Goal: Task Accomplishment & Management: Complete application form

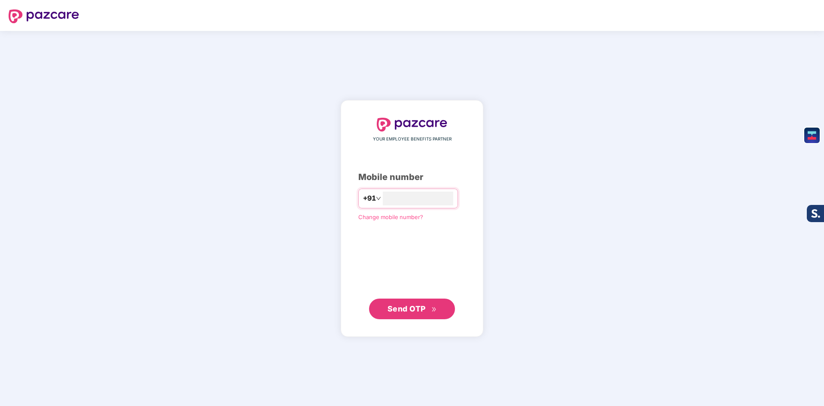
type input "**********"
click at [421, 308] on span "Send OTP" at bounding box center [407, 308] width 38 height 9
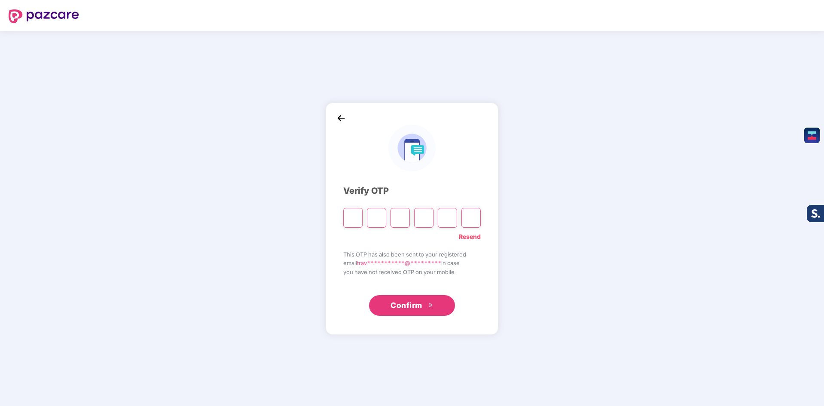
type input "*"
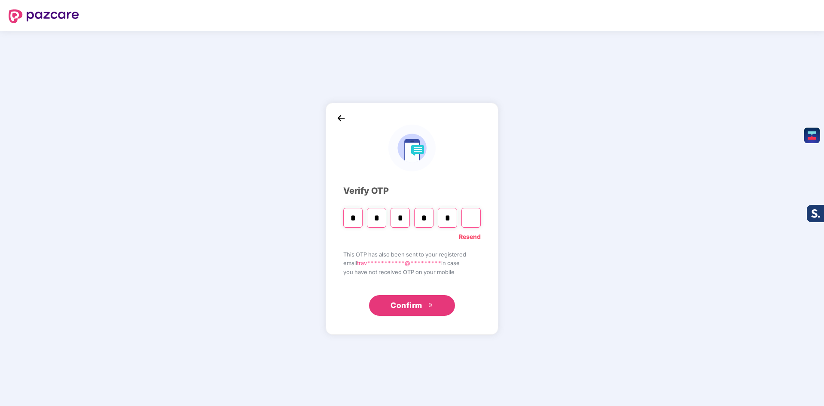
type input "*"
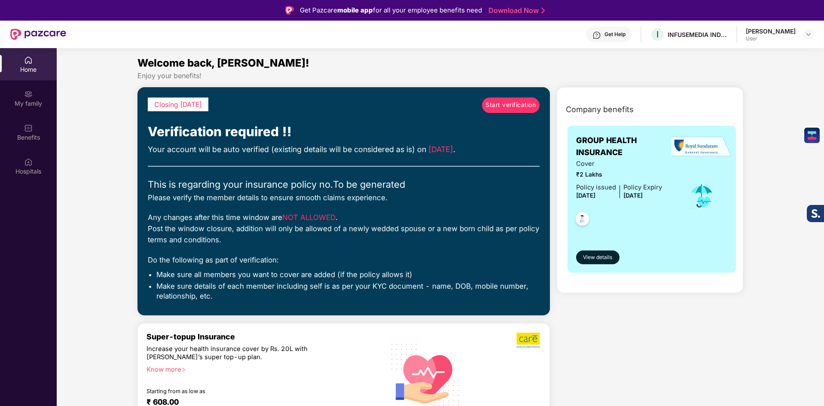
click at [522, 101] on span "Start verification" at bounding box center [510, 105] width 50 height 9
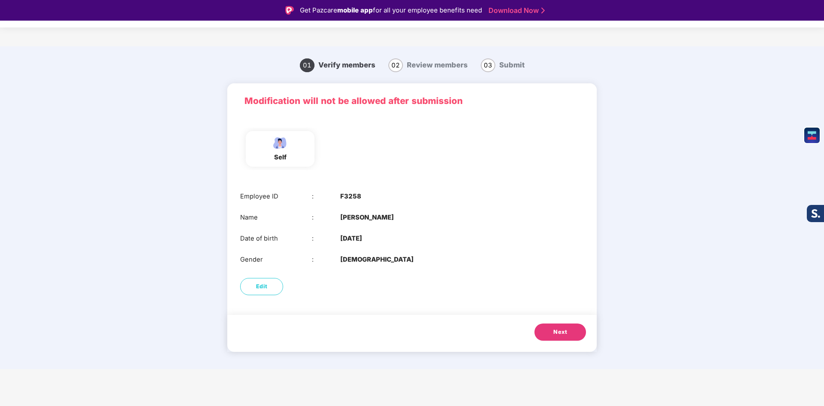
click at [554, 333] on span "Next" at bounding box center [560, 332] width 14 height 9
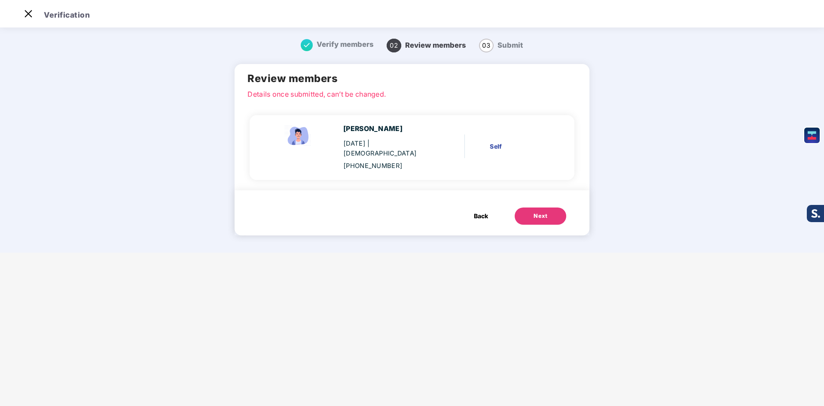
click at [529, 208] on button "Next" at bounding box center [541, 216] width 52 height 17
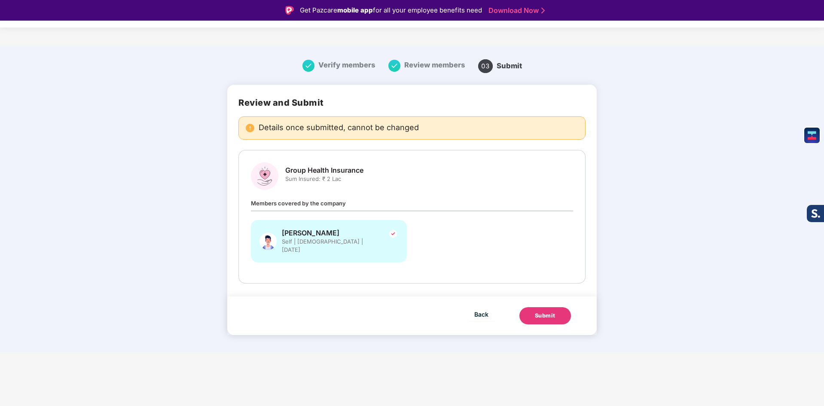
drag, startPoint x: 530, startPoint y: 306, endPoint x: 534, endPoint y: 307, distance: 4.4
click at [534, 307] on button "Submit" at bounding box center [545, 315] width 52 height 17
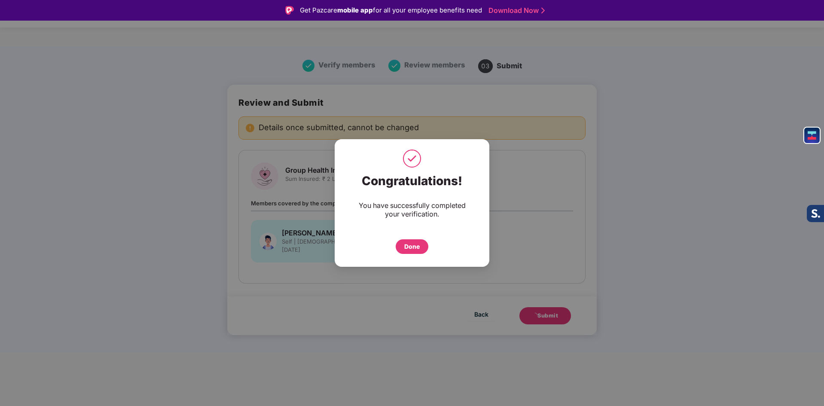
click at [416, 250] on div "Done" at bounding box center [411, 246] width 15 height 9
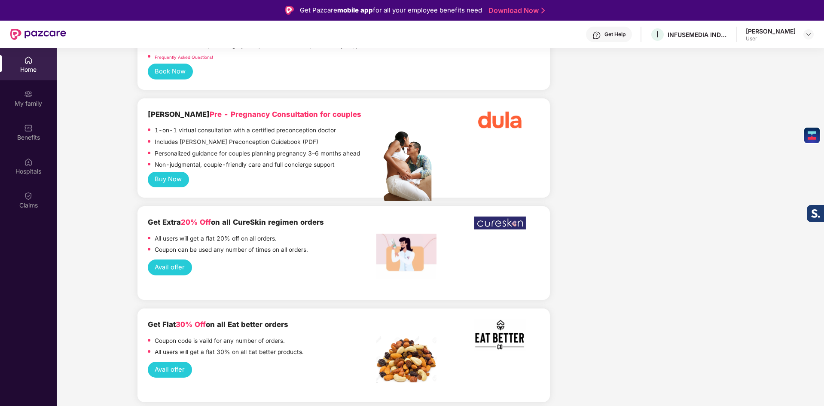
scroll to position [1933, 0]
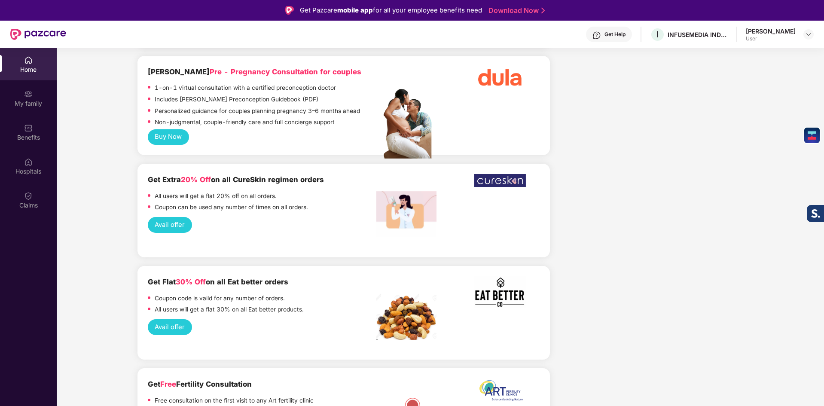
drag, startPoint x: 582, startPoint y: 256, endPoint x: 580, endPoint y: 250, distance: 5.7
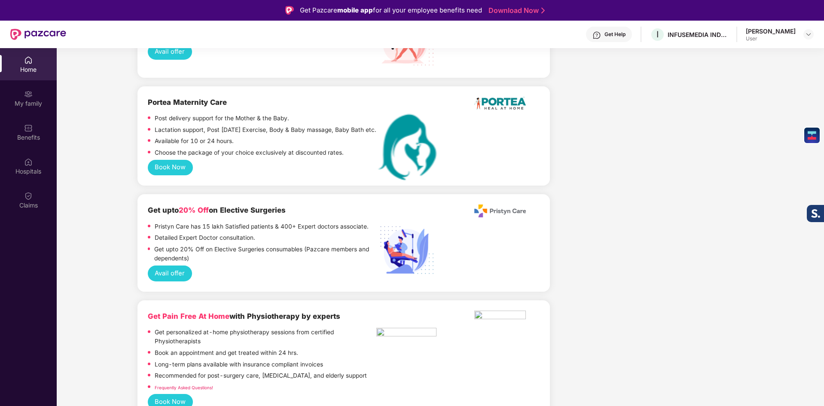
scroll to position [0, 0]
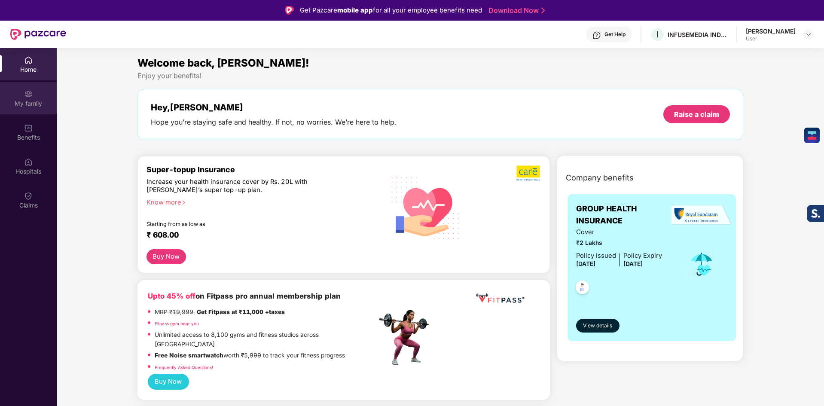
click at [42, 99] on div "My family" at bounding box center [28, 103] width 57 height 9
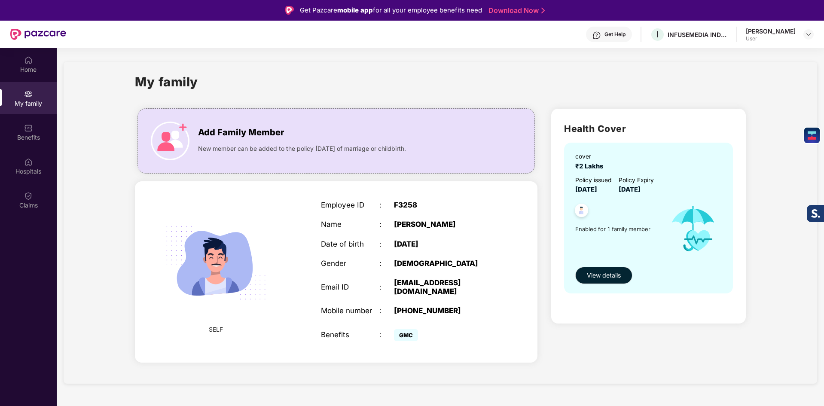
click at [587, 208] on img at bounding box center [581, 211] width 21 height 21
click at [596, 271] on span "View details" at bounding box center [604, 275] width 34 height 9
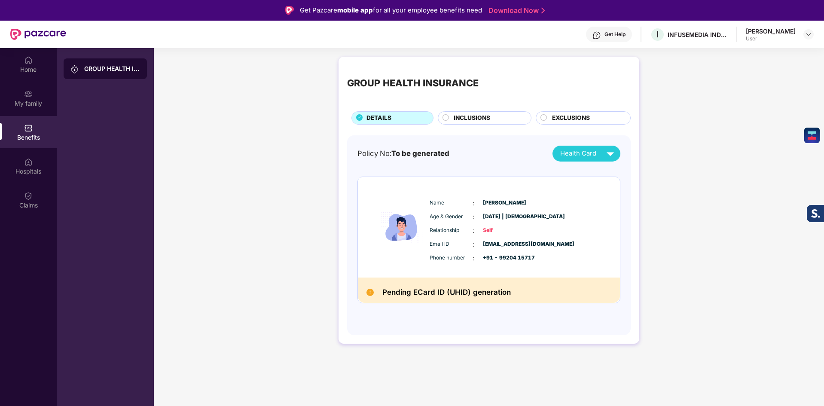
click at [470, 116] on span "INCLUSIONS" at bounding box center [472, 117] width 37 height 9
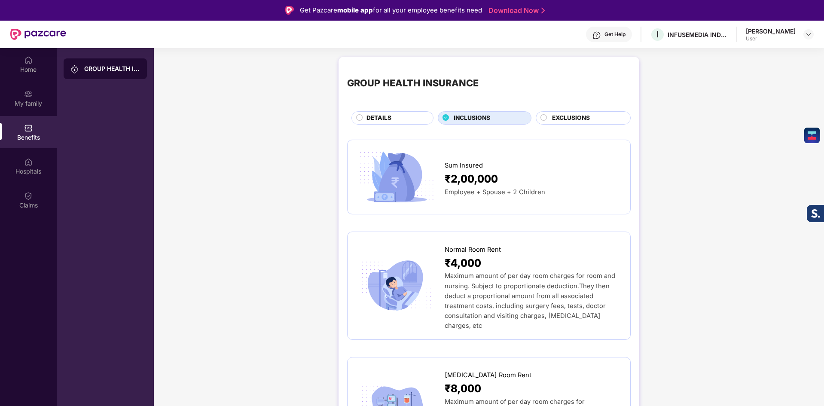
click at [578, 114] on span "EXCLUSIONS" at bounding box center [571, 117] width 38 height 9
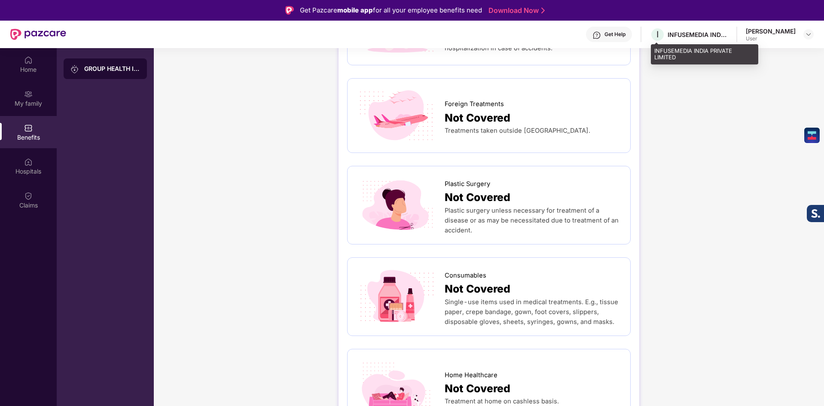
click at [699, 40] on div "I INFUSEMEDIA INDIA PRIVATE LIMITED" at bounding box center [689, 34] width 78 height 15
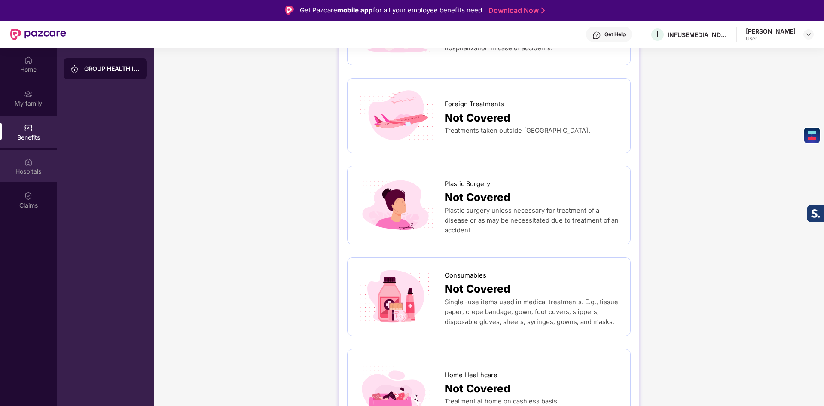
click at [45, 169] on div "Hospitals" at bounding box center [28, 171] width 57 height 9
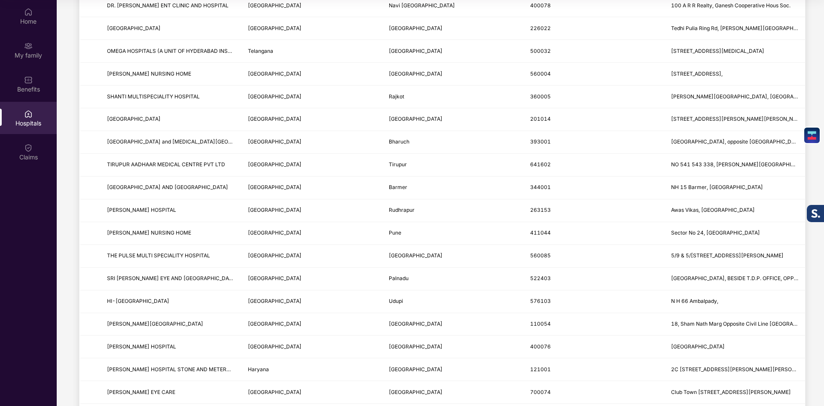
scroll to position [706, 0]
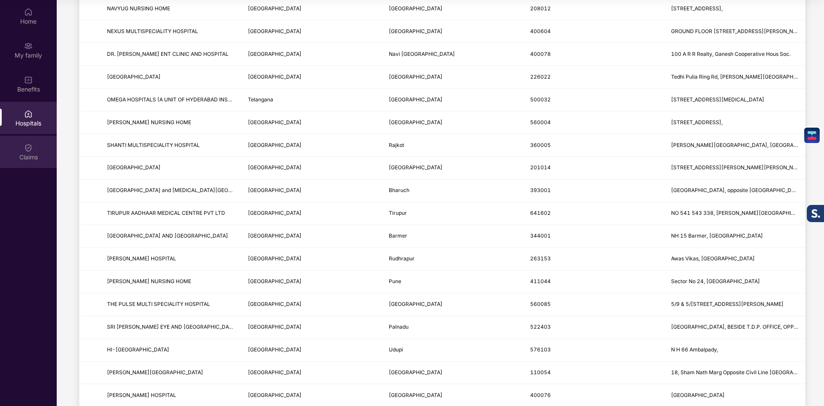
click at [14, 158] on div "Claims" at bounding box center [28, 157] width 57 height 9
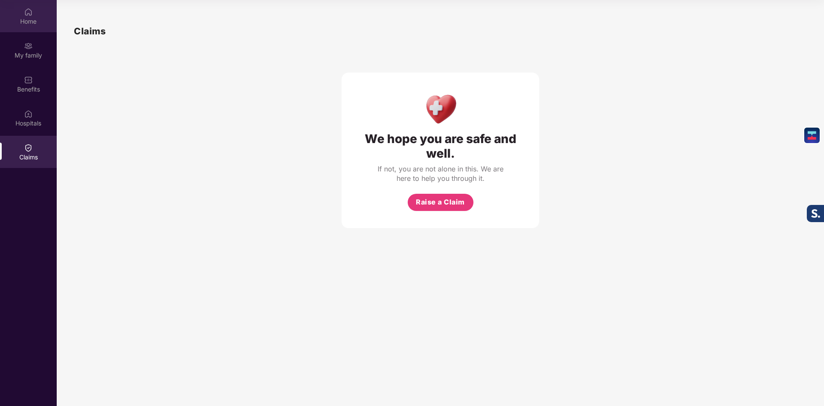
click at [18, 21] on div "Home" at bounding box center [28, 21] width 57 height 9
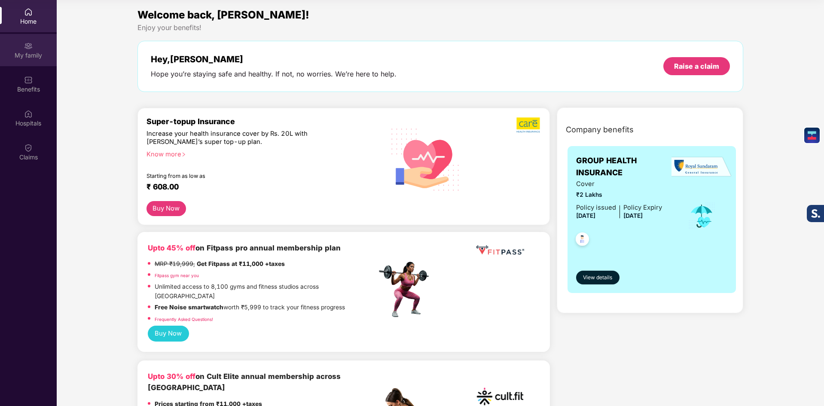
click at [18, 58] on div "My family" at bounding box center [28, 55] width 57 height 9
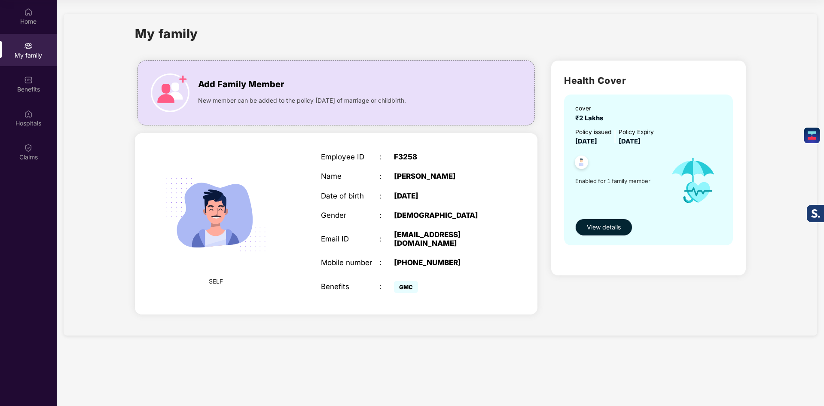
click at [598, 233] on button "View details" at bounding box center [603, 227] width 57 height 17
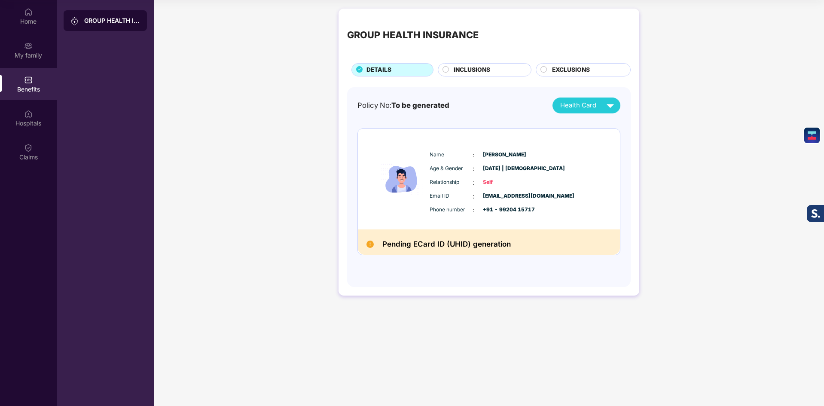
click at [469, 72] on span "INCLUSIONS" at bounding box center [472, 69] width 37 height 9
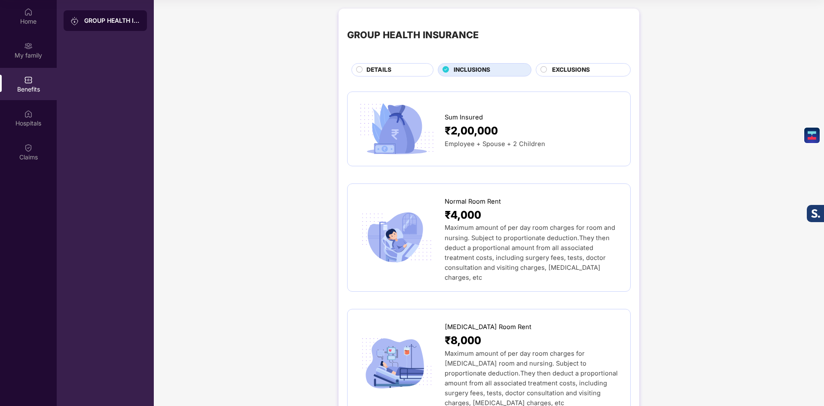
click at [573, 64] on div "EXCLUSIONS" at bounding box center [583, 69] width 95 height 13
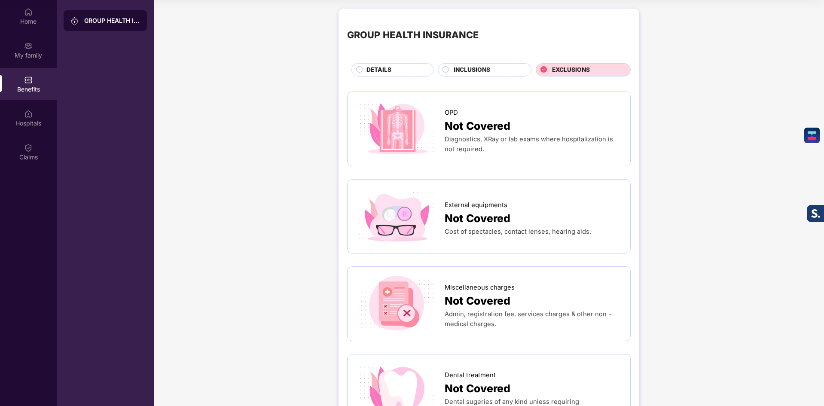
click at [391, 57] on div "GROUP HEALTH INSURANCE DETAILS INCLUSIONS EXCLUSIONS" at bounding box center [489, 46] width 284 height 59
click at [383, 69] on span "DETAILS" at bounding box center [378, 69] width 25 height 9
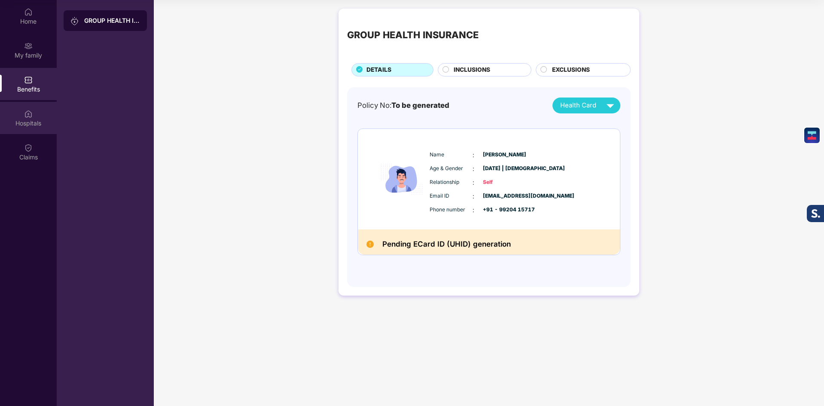
click at [18, 124] on div "Hospitals" at bounding box center [28, 123] width 57 height 9
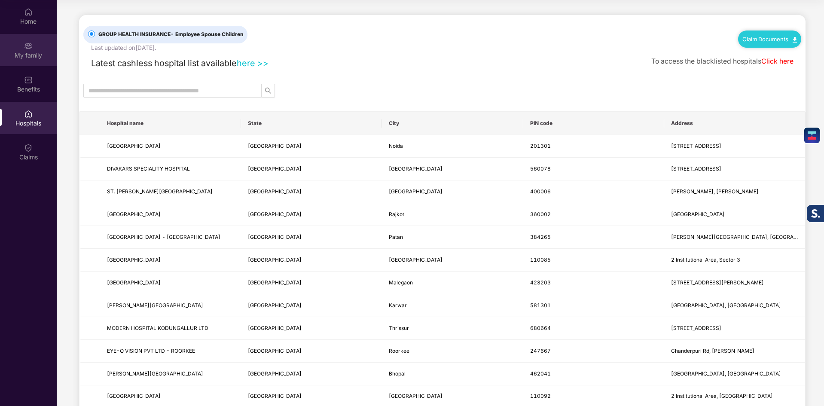
click at [14, 49] on div "My family" at bounding box center [28, 50] width 57 height 32
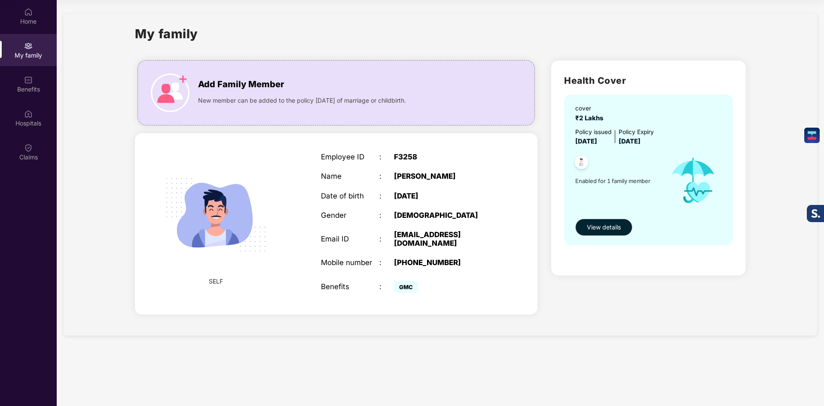
click at [406, 281] on span "GMC" at bounding box center [406, 287] width 24 height 12
drag, startPoint x: 405, startPoint y: 281, endPoint x: 401, endPoint y: 284, distance: 5.0
click at [401, 284] on span "GMC" at bounding box center [406, 287] width 24 height 12
